Goal: Find specific page/section: Find specific page/section

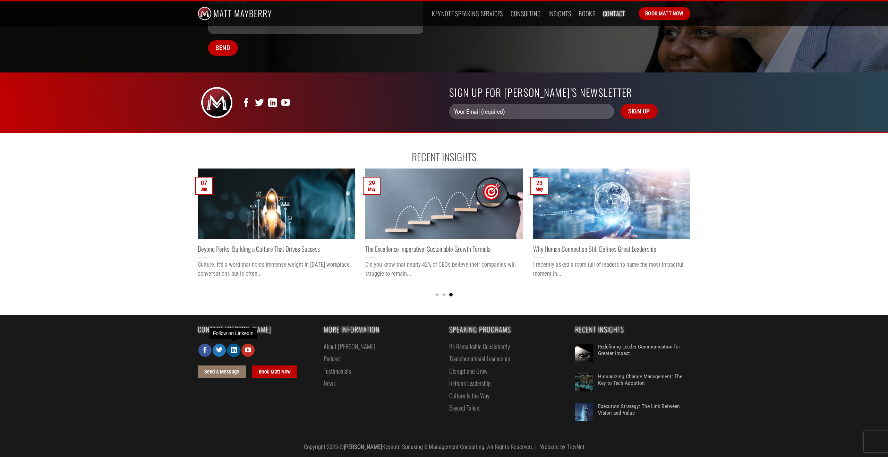
click at [234, 351] on icon "Follow on LinkedIn" at bounding box center [234, 351] width 6 height 8
click at [587, 14] on link "Books" at bounding box center [587, 13] width 17 height 12
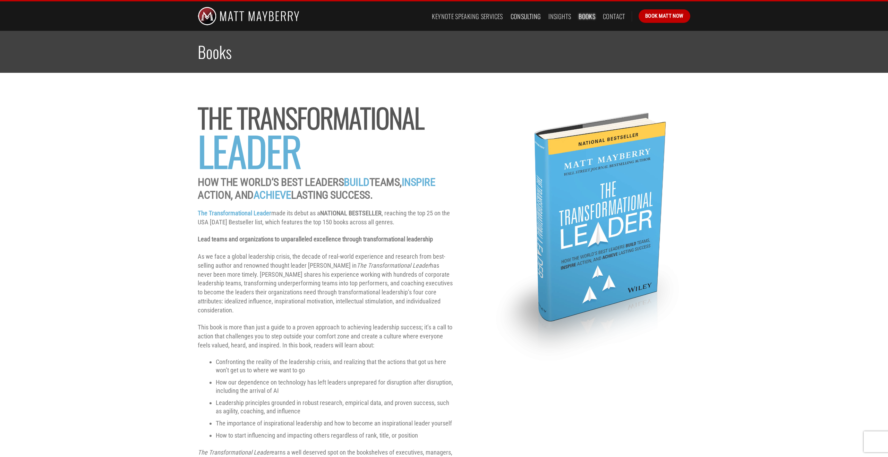
click at [525, 16] on link "Consulting" at bounding box center [526, 16] width 31 height 12
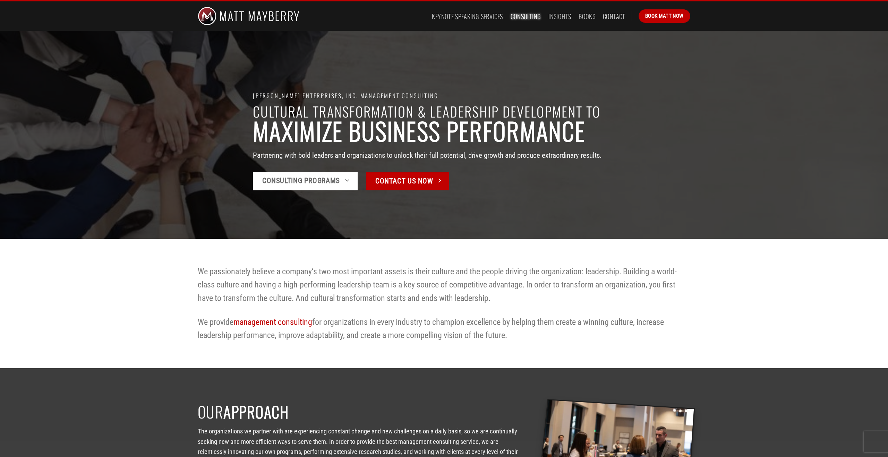
click at [343, 180] on link "Consulting Programs" at bounding box center [305, 181] width 105 height 18
